Goal: Information Seeking & Learning: Find specific fact

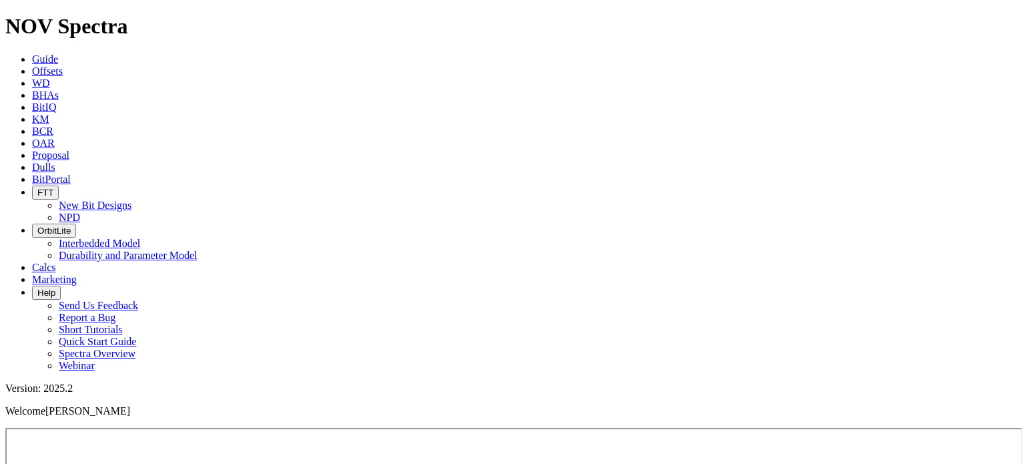
click at [63, 65] on span "Offsets" at bounding box center [47, 70] width 31 height 11
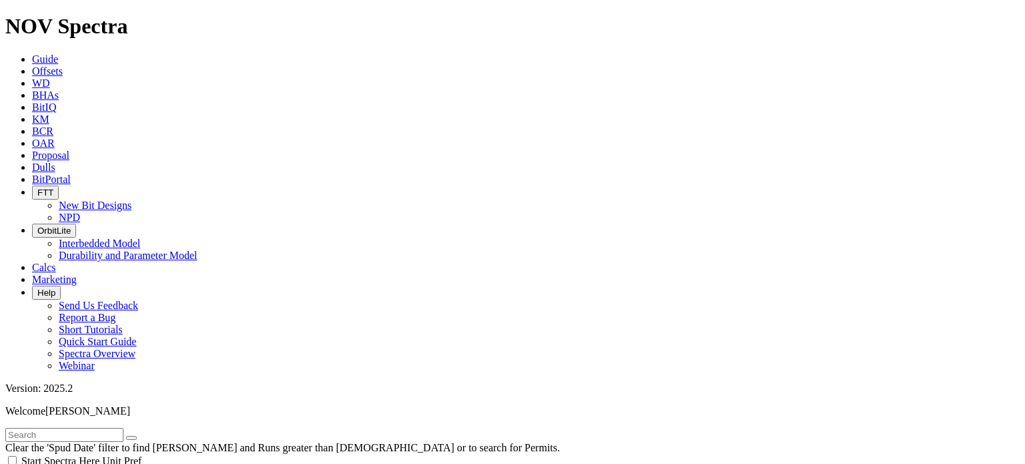
click at [75, 428] on input "text" at bounding box center [64, 435] width 118 height 14
type input "[PERSON_NAME]"
